Goal: Information Seeking & Learning: Check status

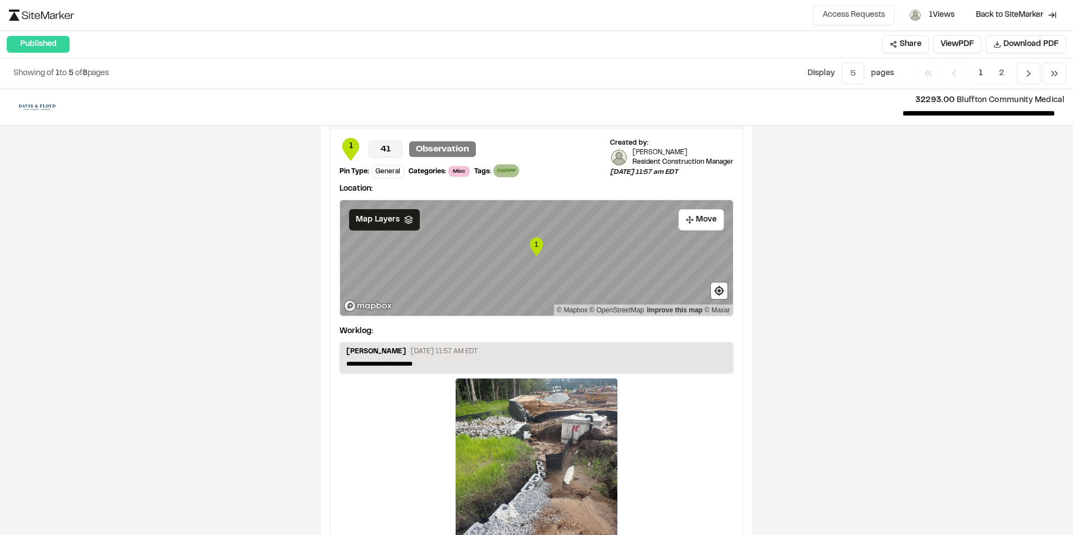
scroll to position [1815, 0]
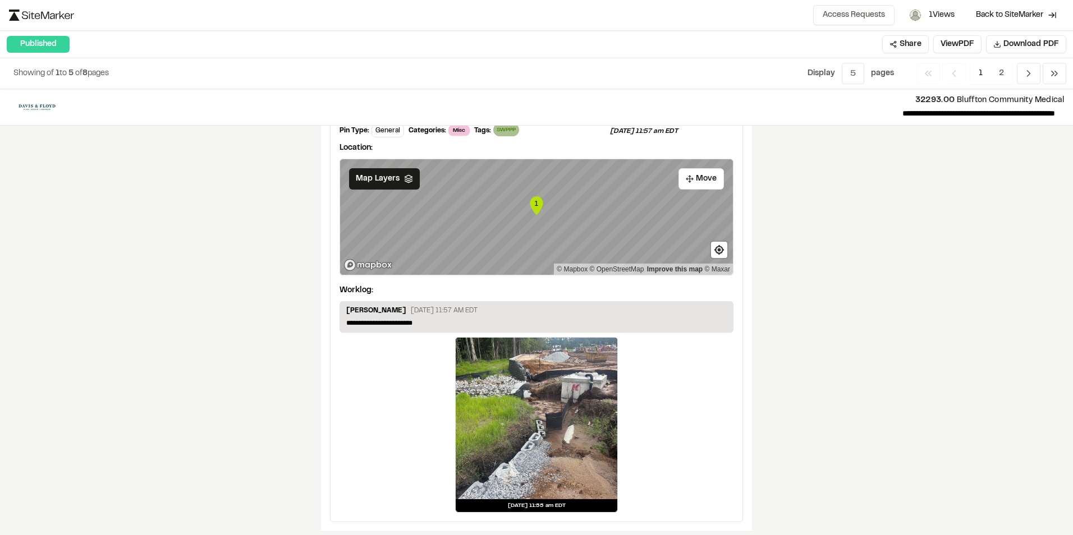
click at [816, 247] on div "**********" at bounding box center [536, 312] width 1073 height 446
click at [952, 197] on div "**********" at bounding box center [536, 312] width 1073 height 446
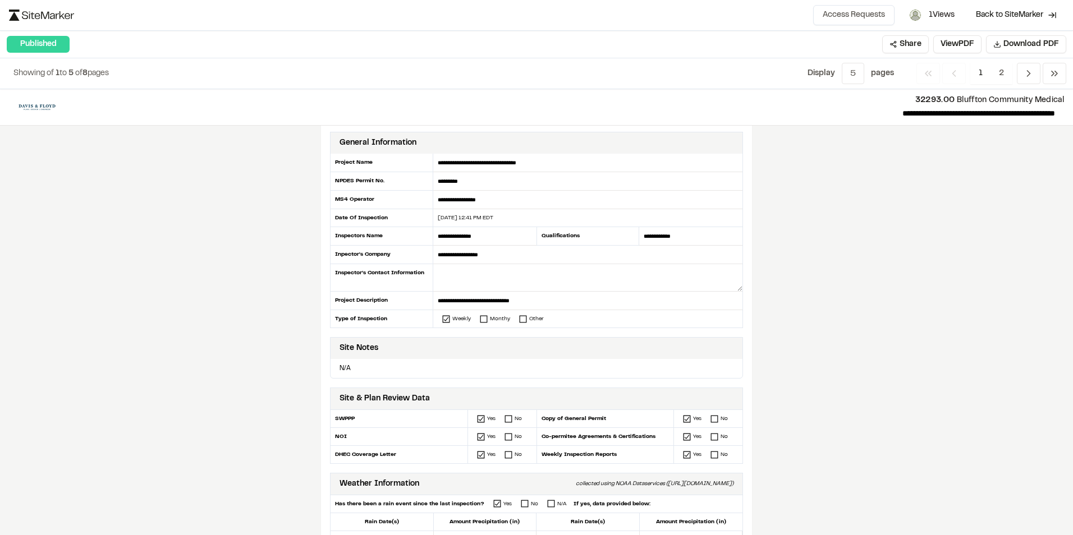
scroll to position [0, 0]
